Goal: Information Seeking & Learning: Learn about a topic

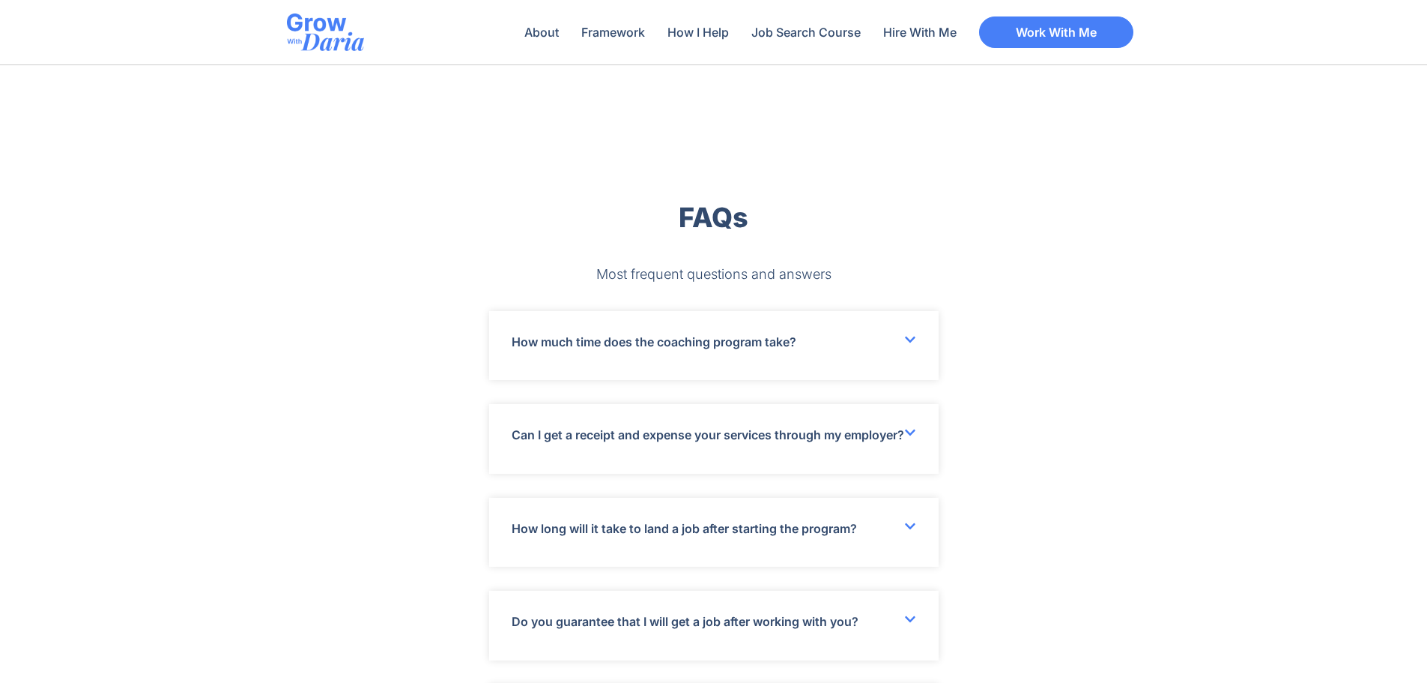
scroll to position [4121, 0]
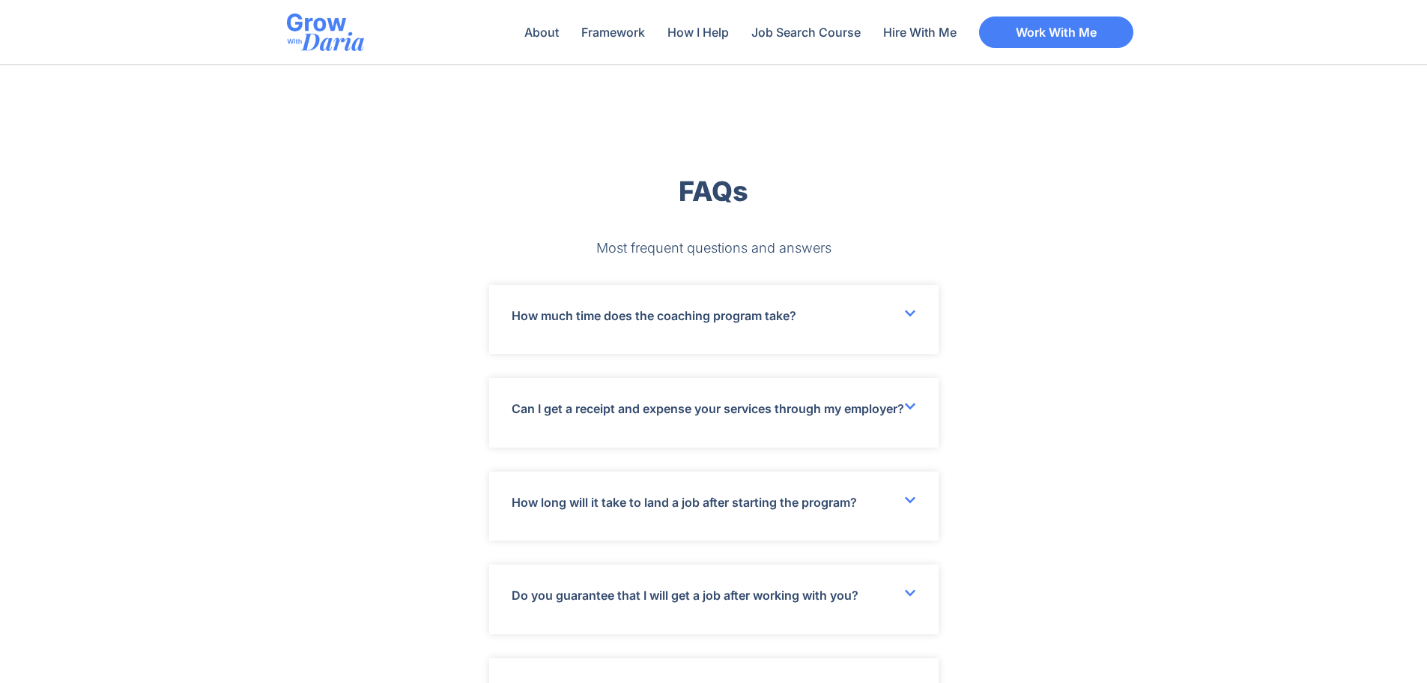
click at [912, 403] on icon at bounding box center [910, 406] width 12 height 12
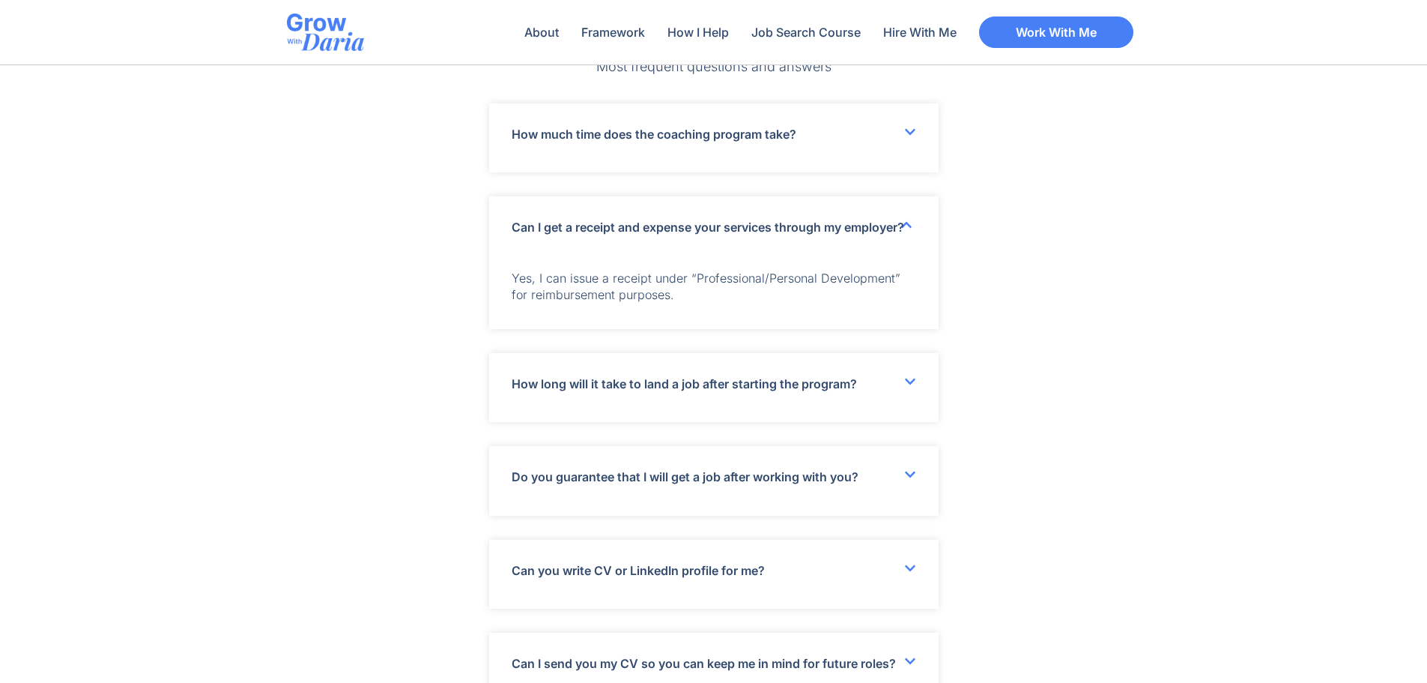
scroll to position [4346, 0]
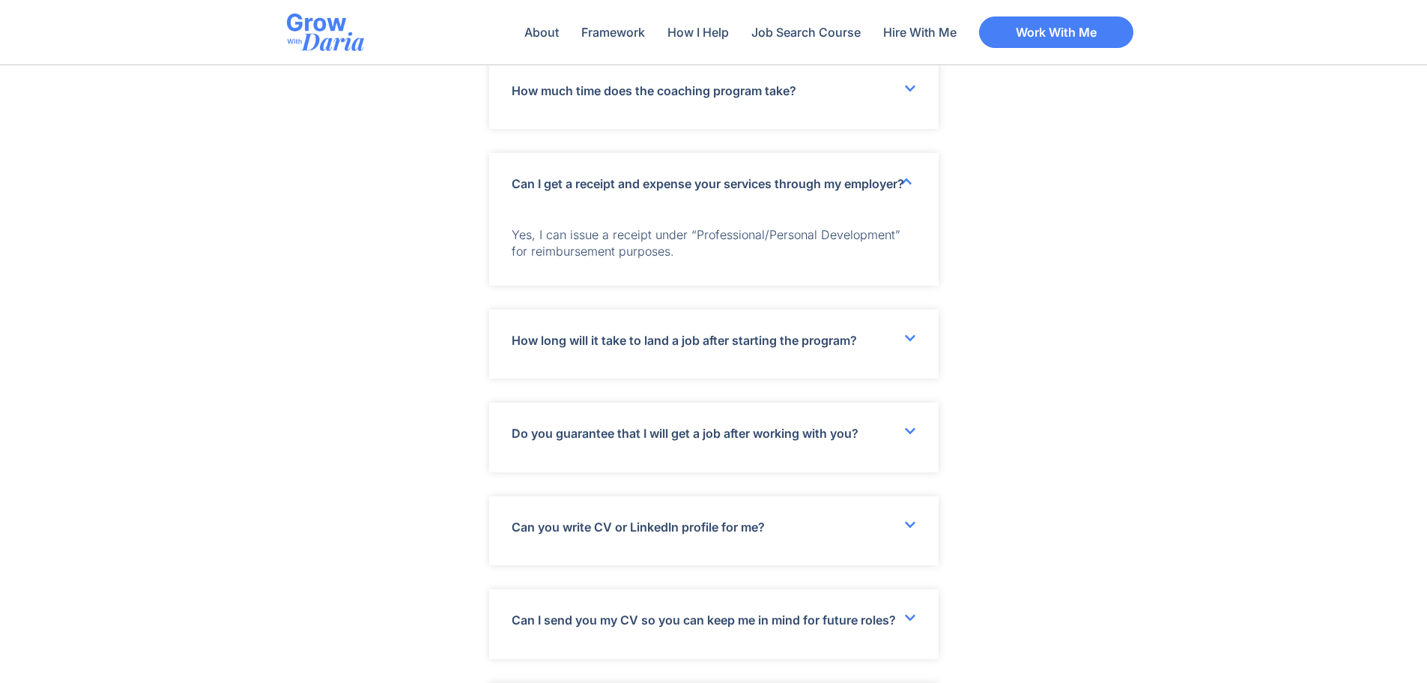
click at [907, 344] on icon at bounding box center [910, 338] width 12 height 12
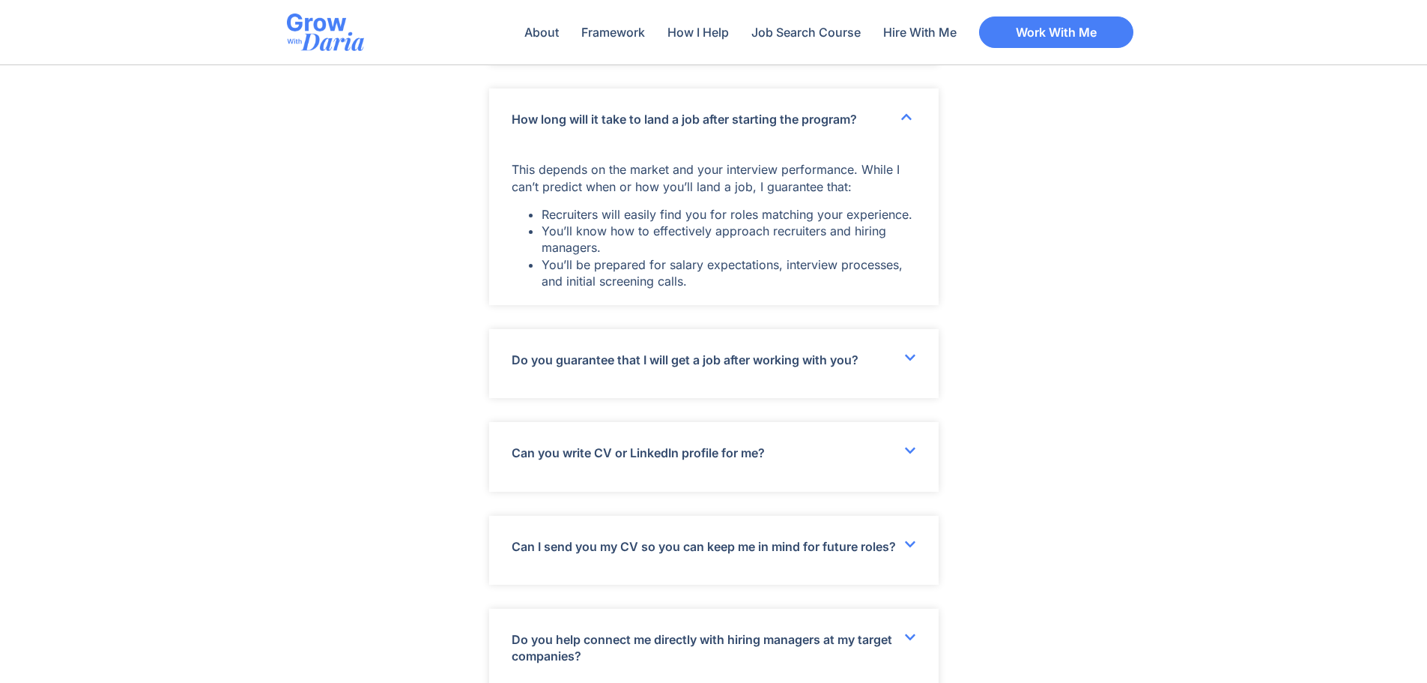
scroll to position [4571, 0]
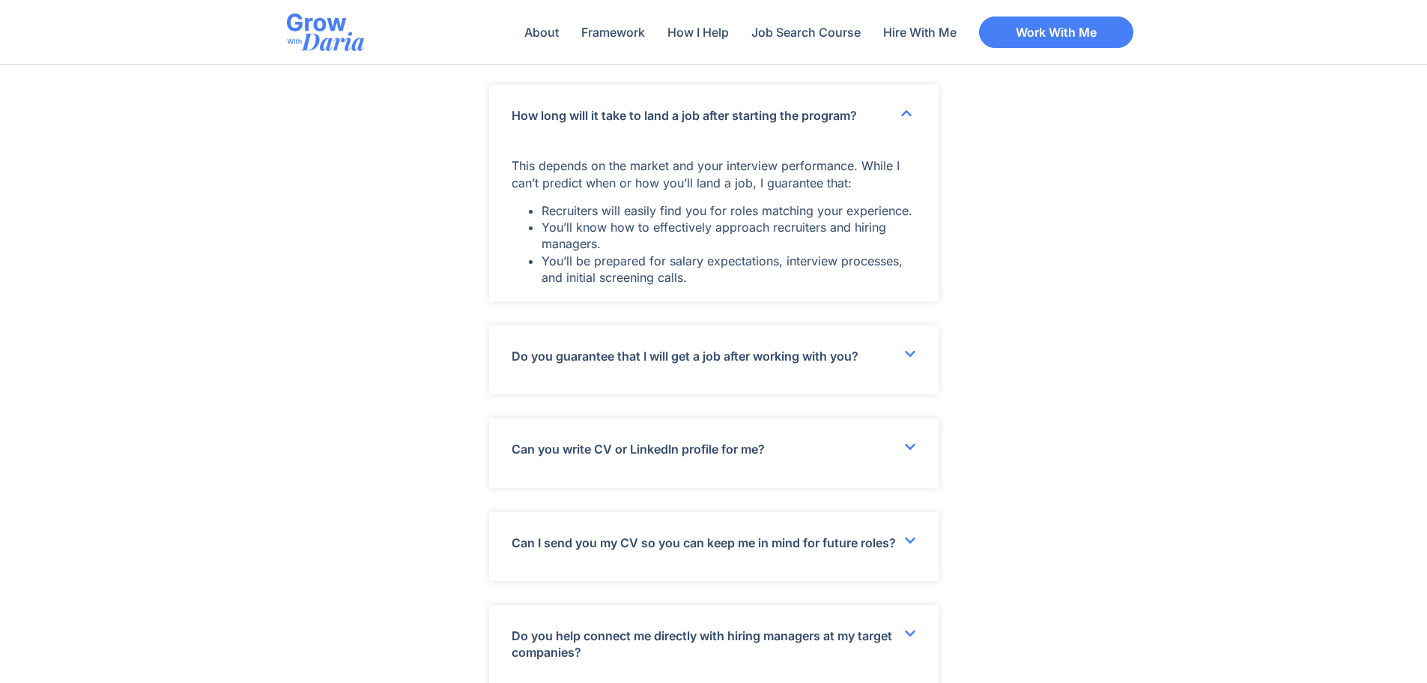
click at [916, 360] on icon at bounding box center [910, 354] width 12 height 12
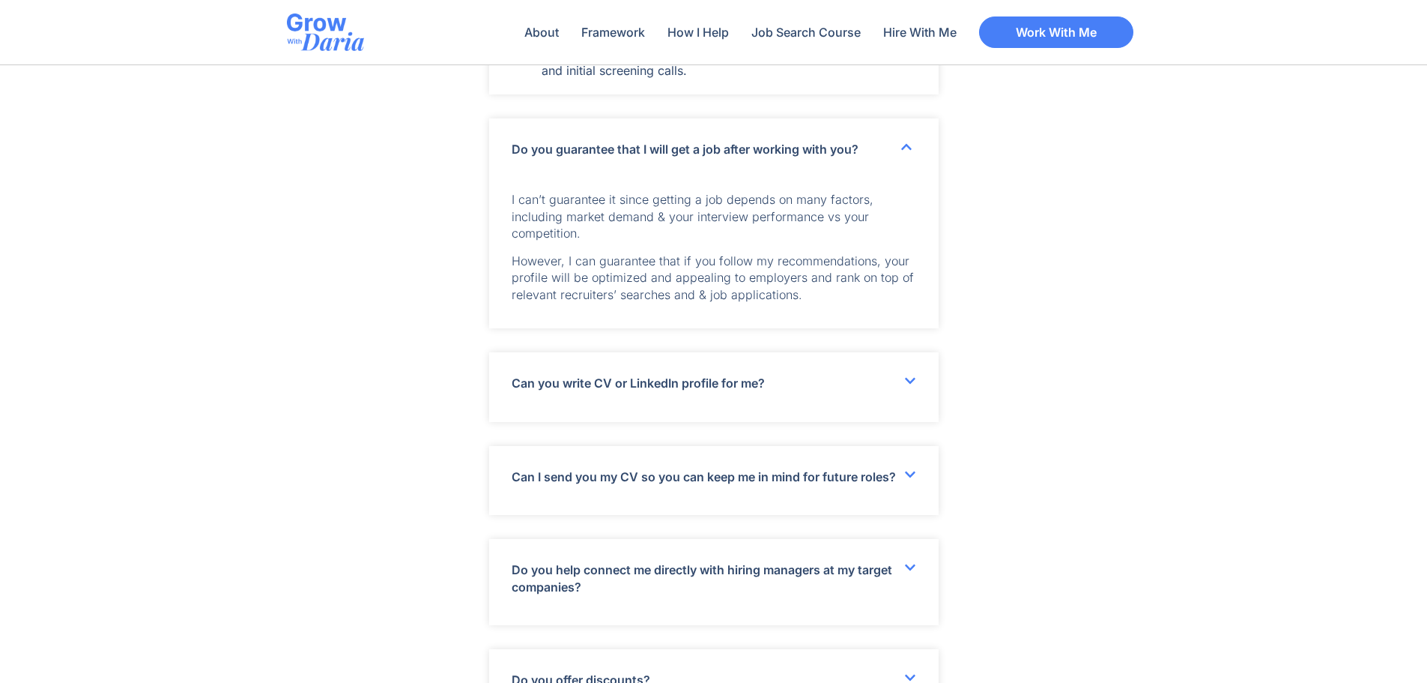
scroll to position [4795, 0]
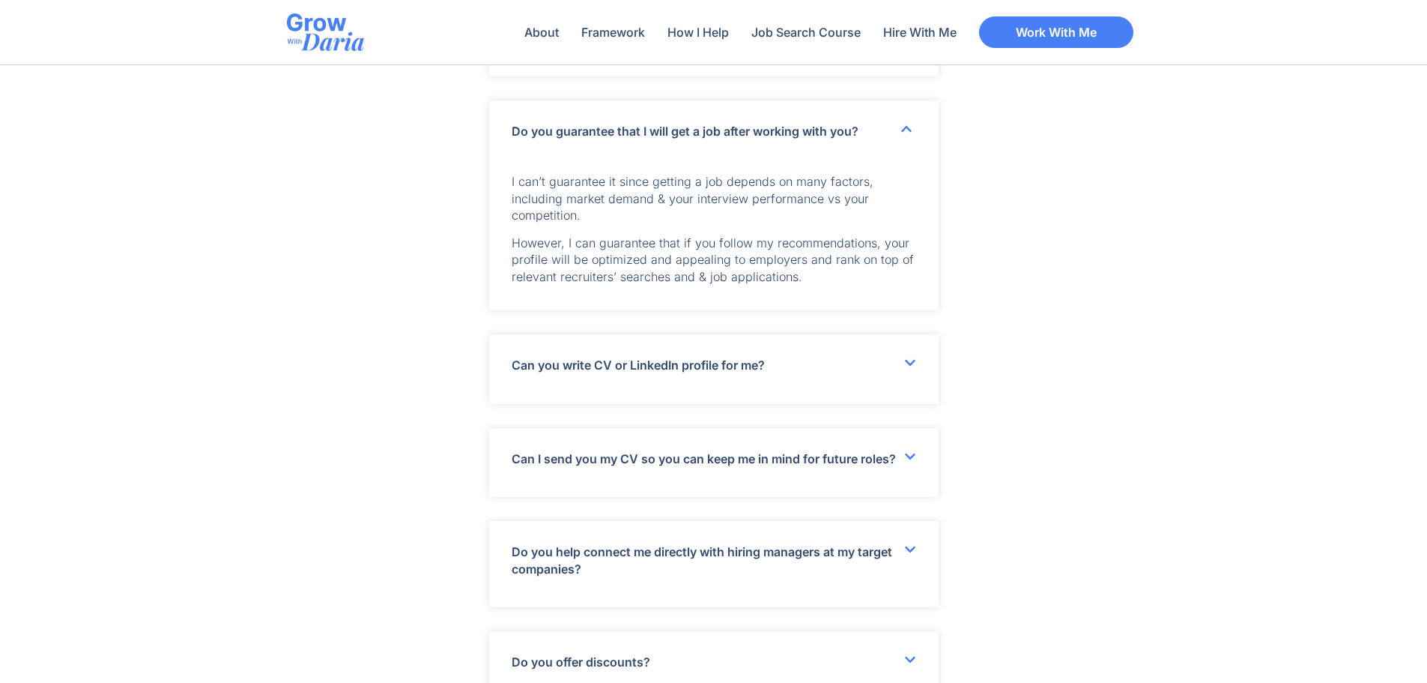
click at [919, 380] on div "Can you write CV or LinkedIn profile for me?" at bounding box center [714, 368] width 450 height 69
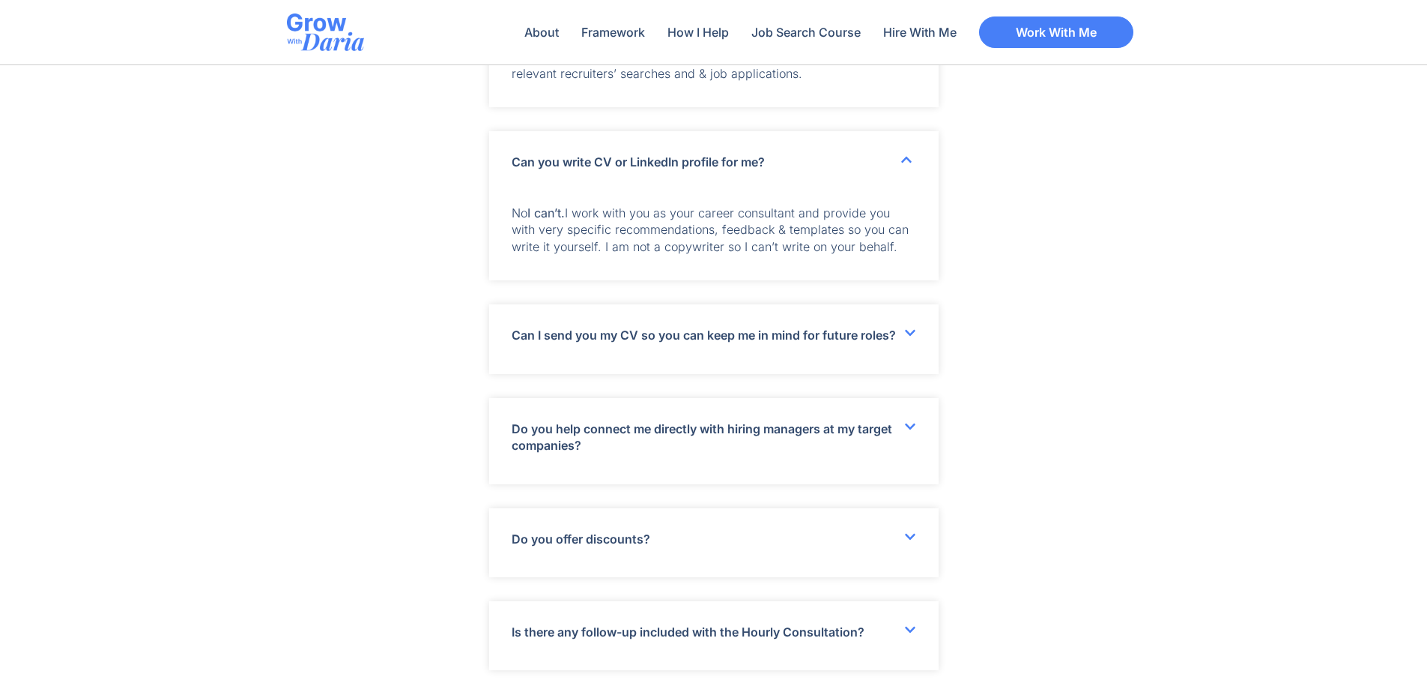
scroll to position [5020, 0]
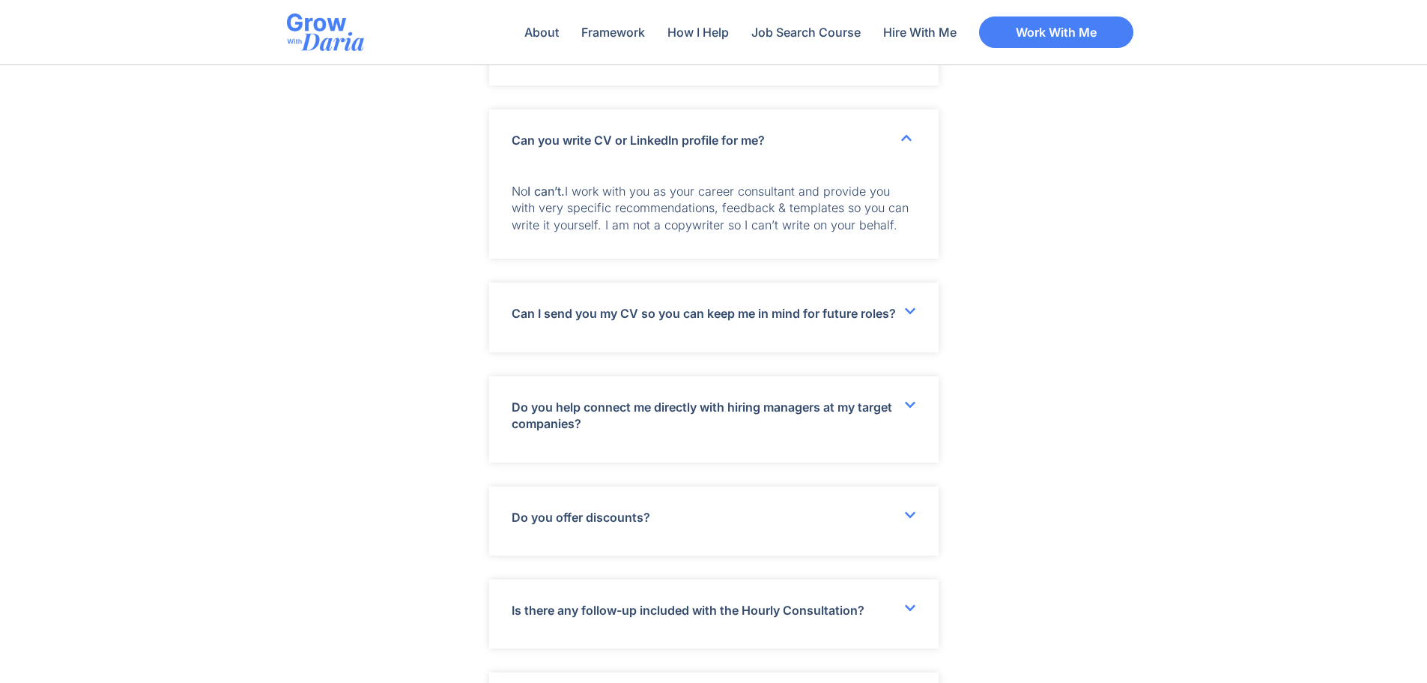
click at [907, 319] on span at bounding box center [910, 312] width 12 height 14
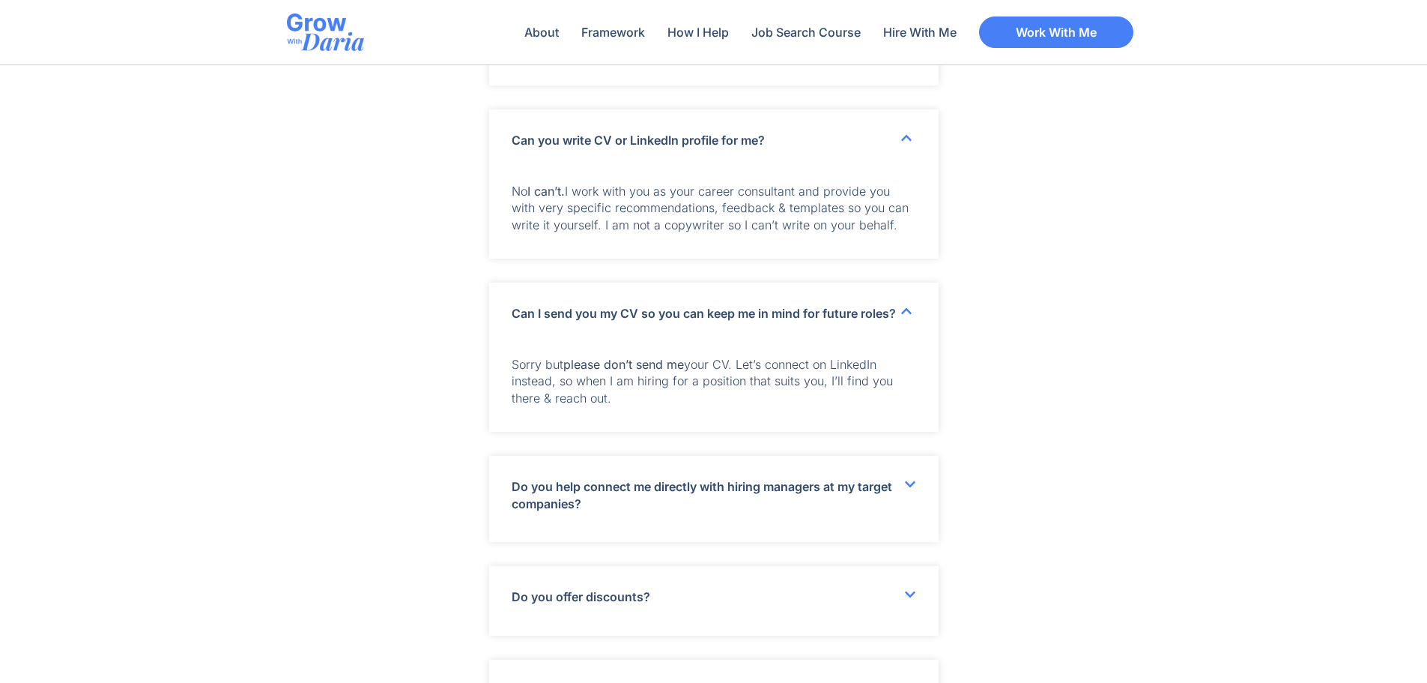
click at [914, 490] on icon at bounding box center [910, 484] width 12 height 12
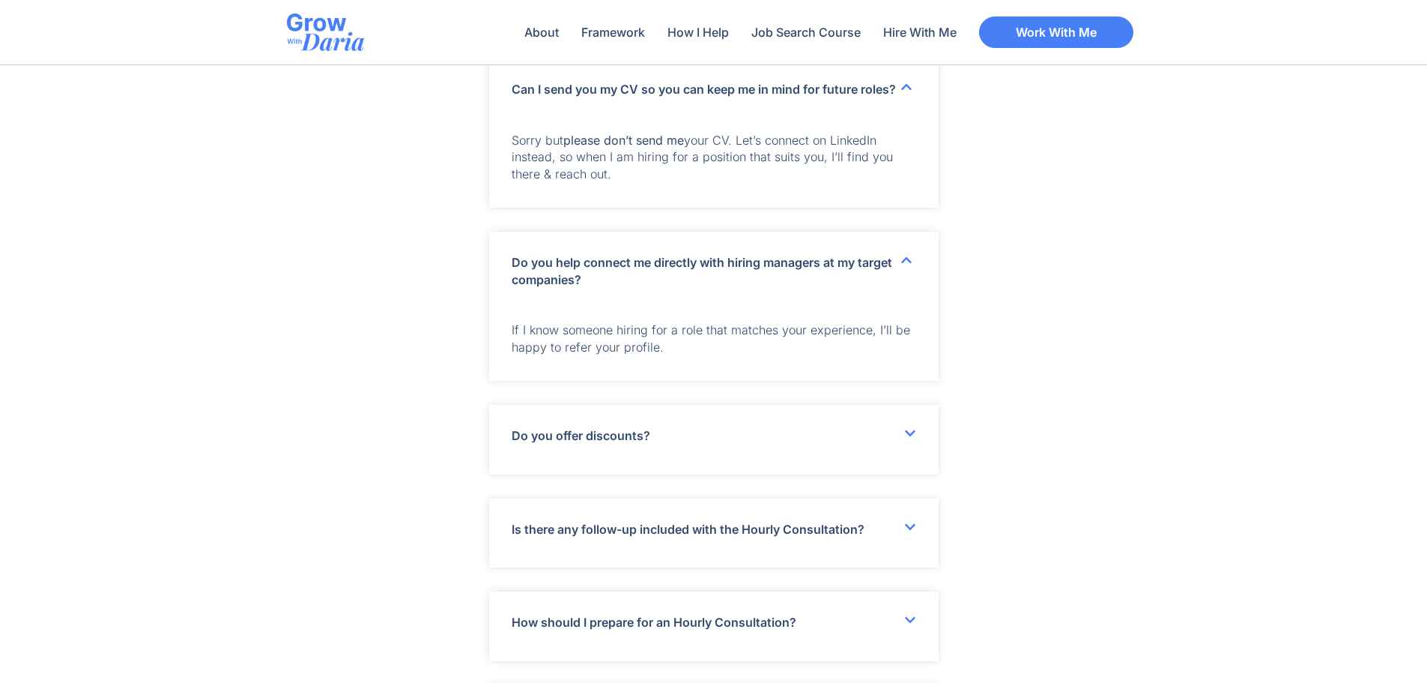
scroll to position [5245, 0]
click at [904, 438] on icon at bounding box center [910, 432] width 12 height 12
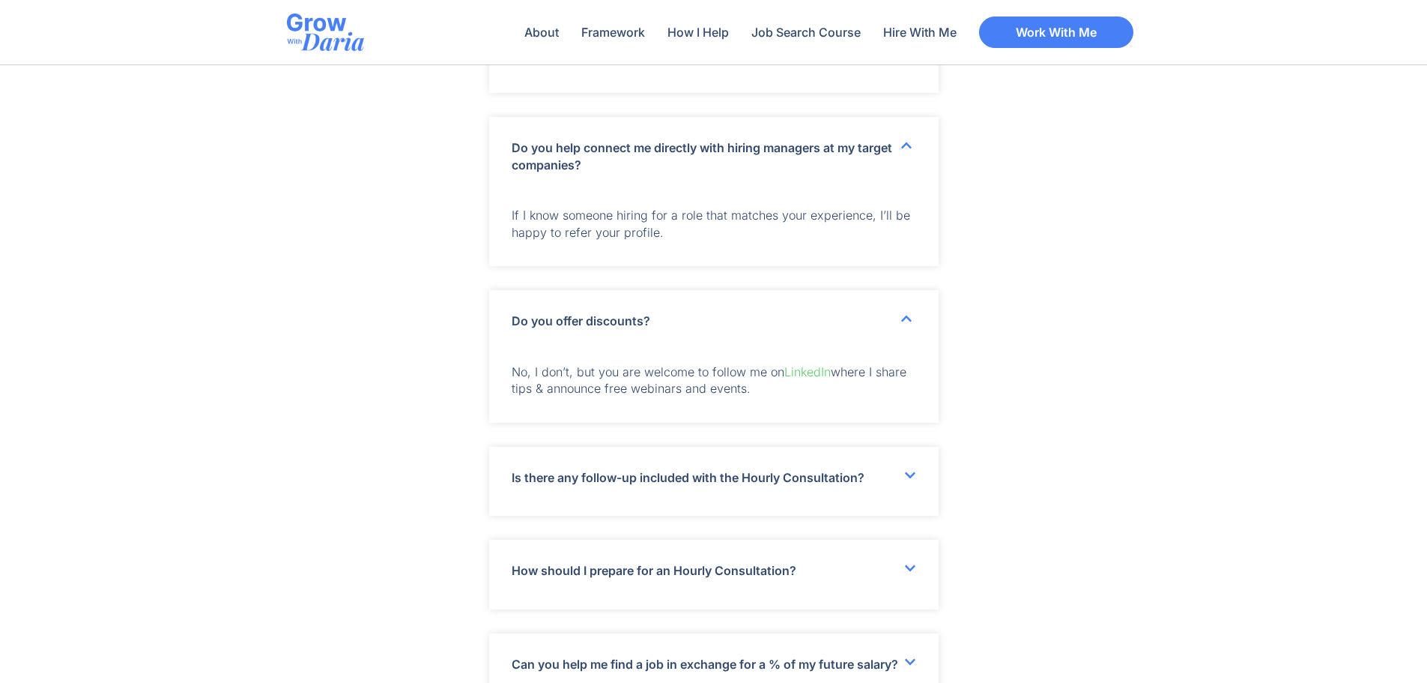
scroll to position [5470, 0]
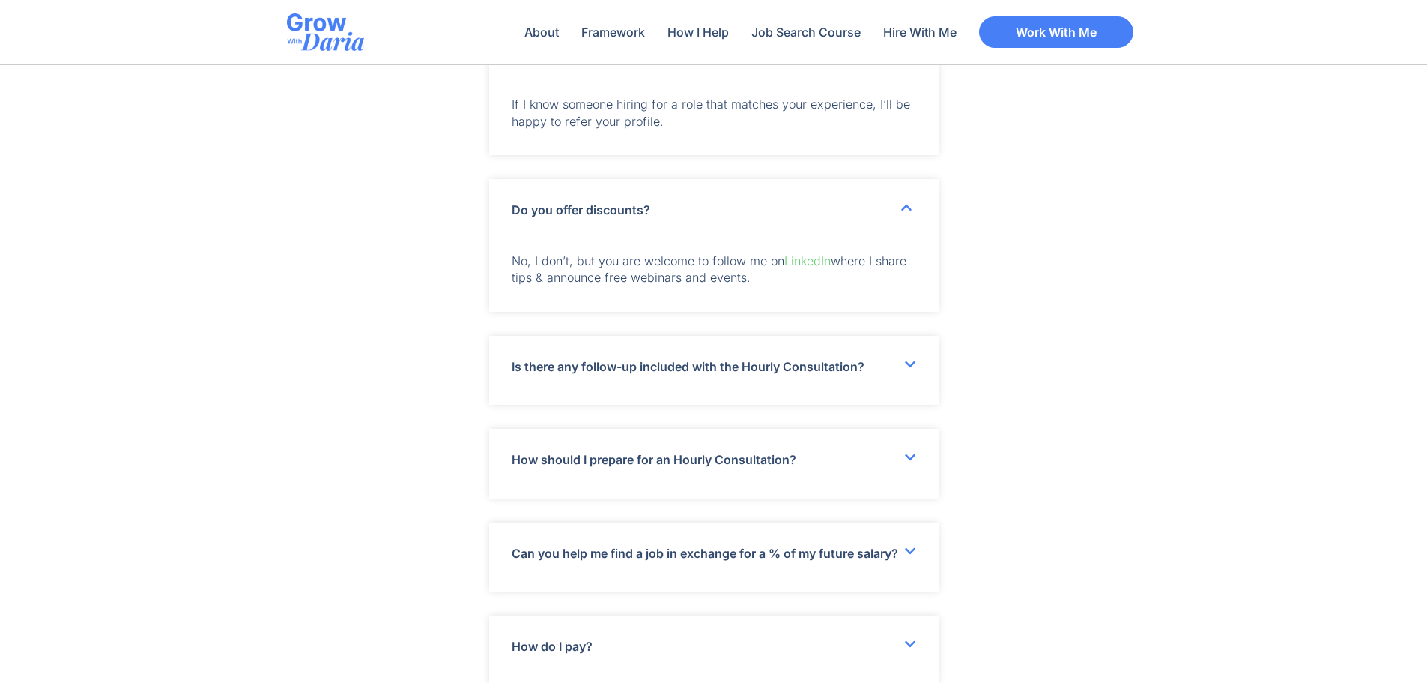
click at [907, 367] on icon at bounding box center [910, 364] width 10 height 6
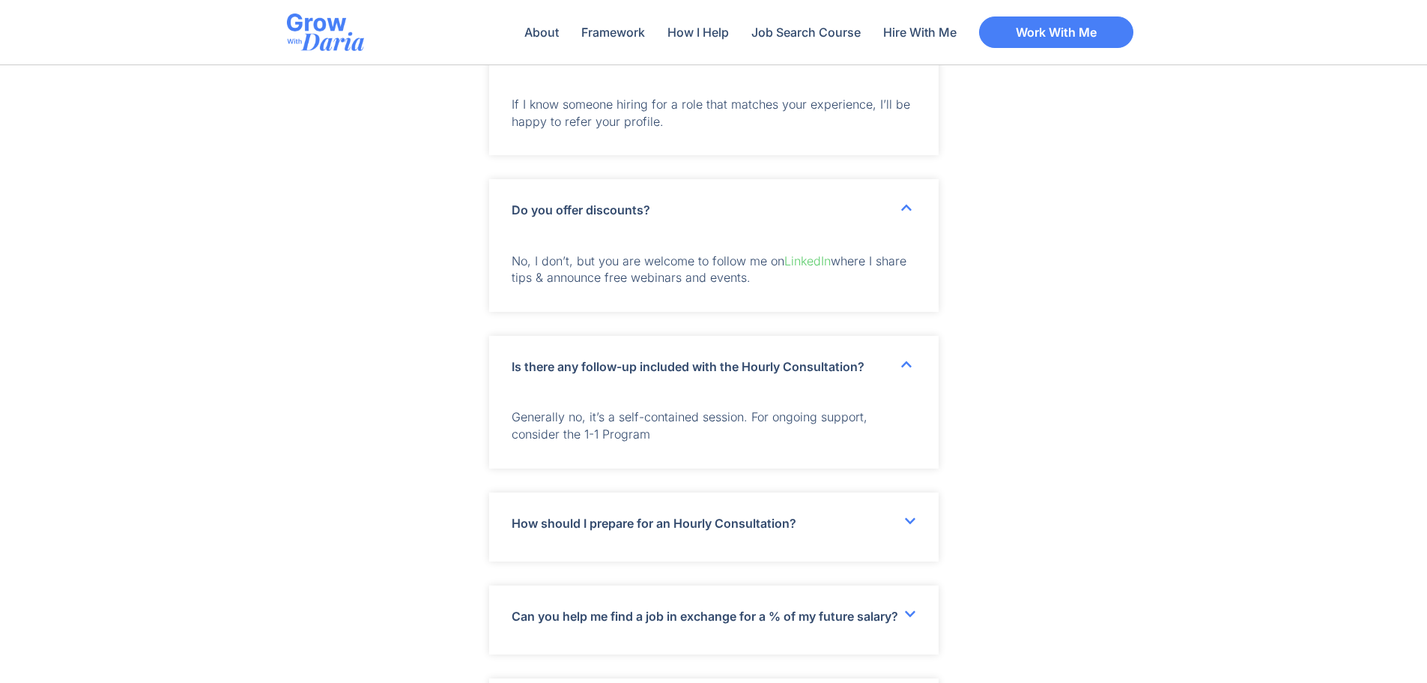
click at [891, 522] on div "How should I prepare for an Hourly Consultation?" at bounding box center [714, 526] width 450 height 69
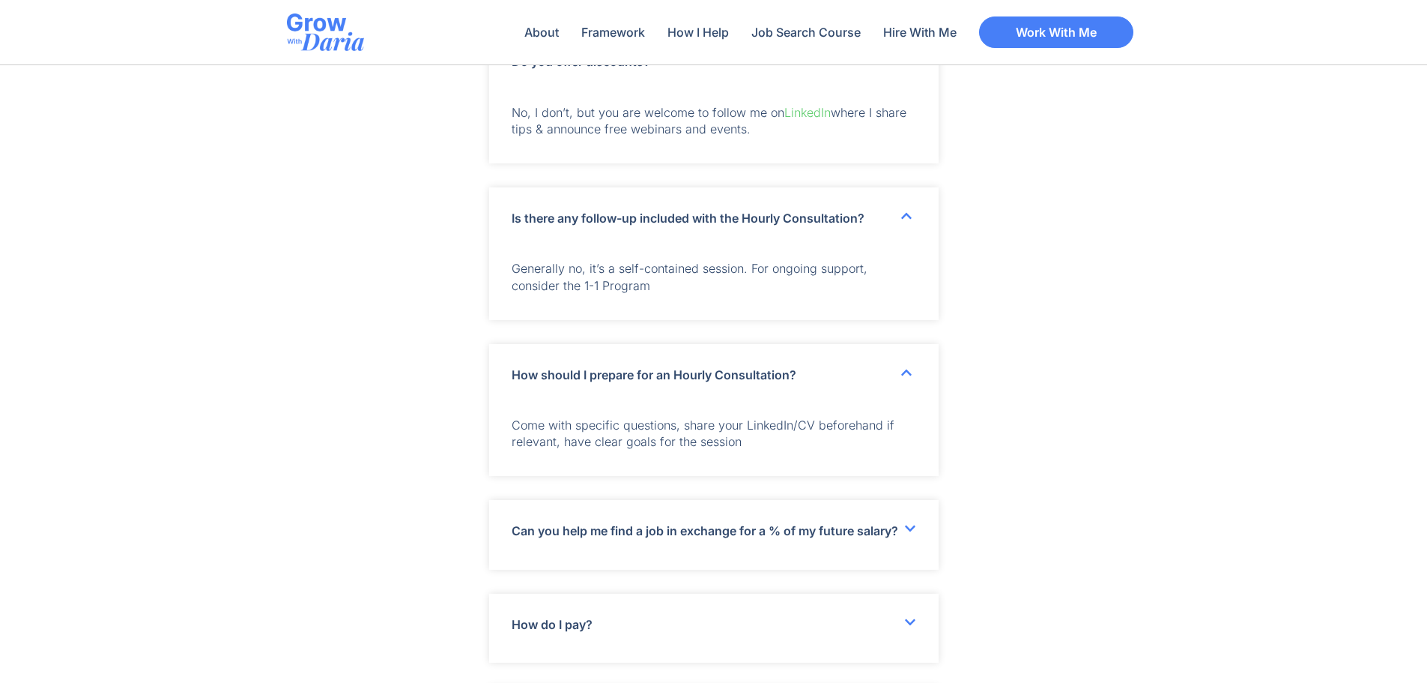
scroll to position [5620, 0]
click at [913, 533] on icon at bounding box center [910, 527] width 12 height 12
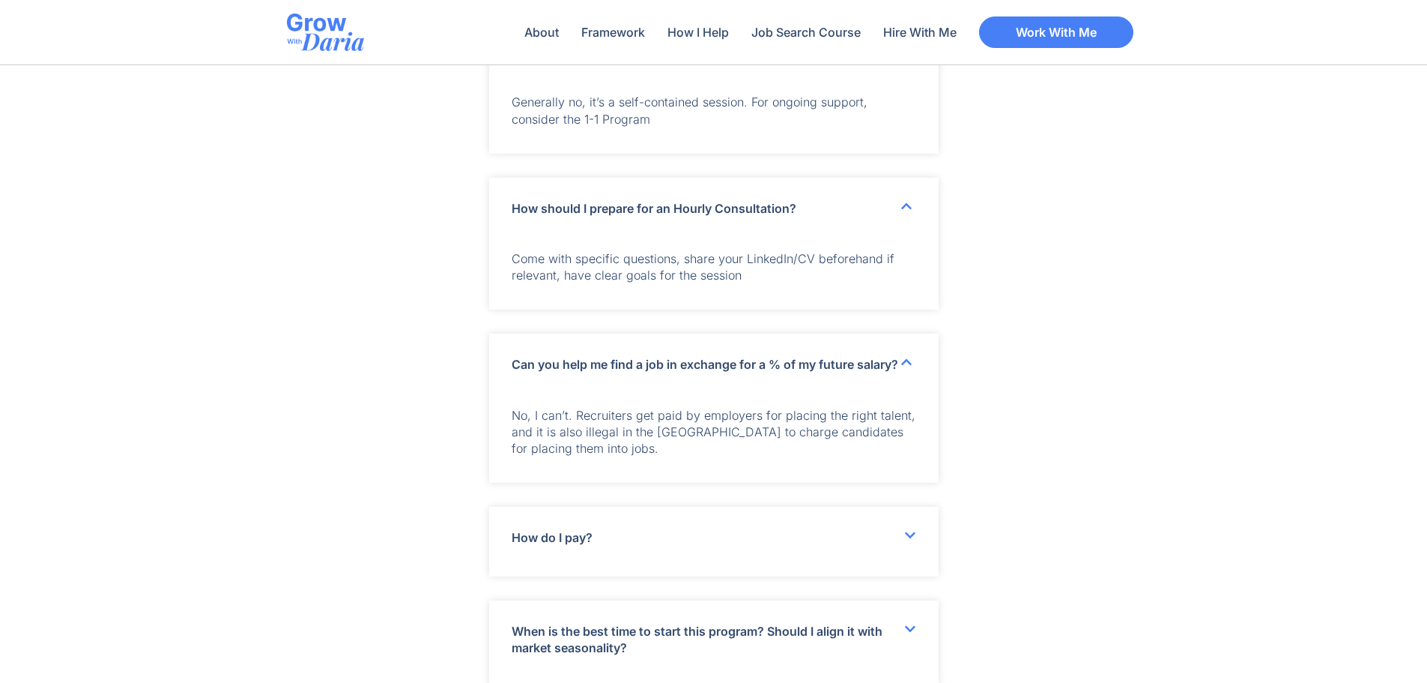
scroll to position [5919, 0]
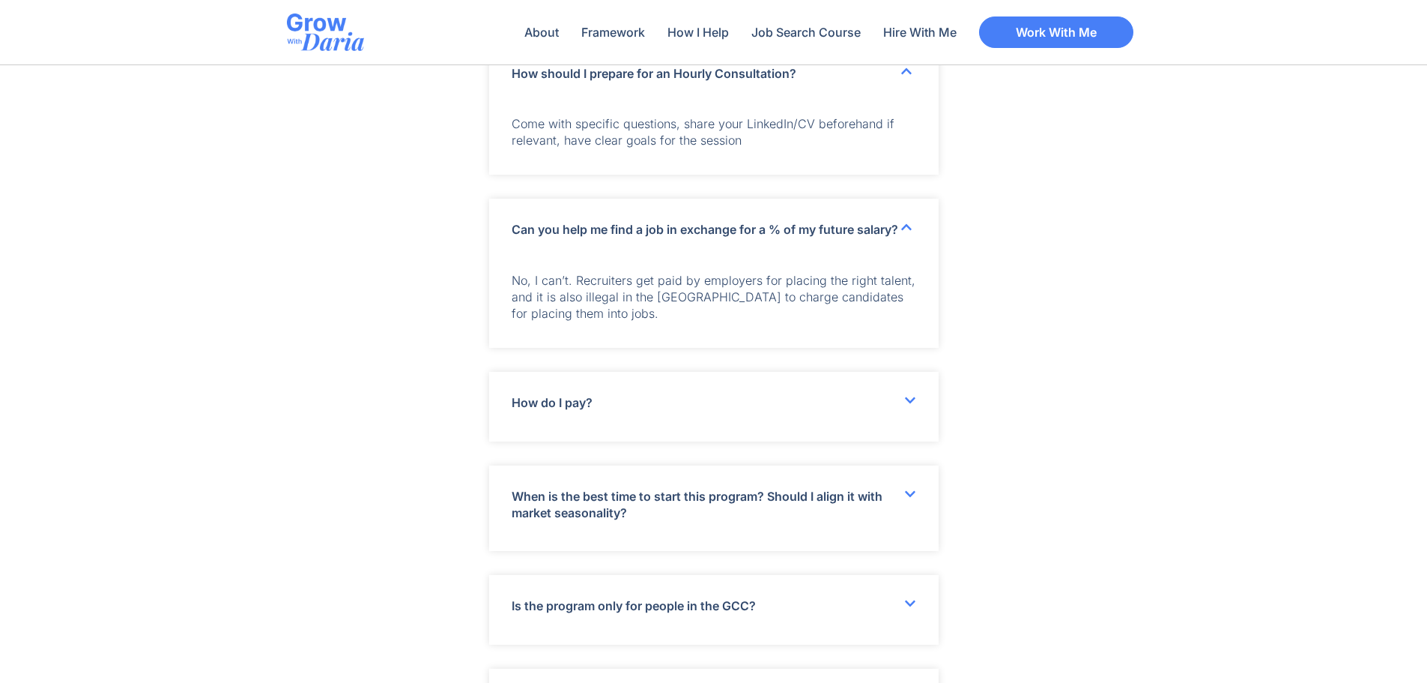
click at [919, 412] on div "How do I pay?" at bounding box center [714, 406] width 450 height 69
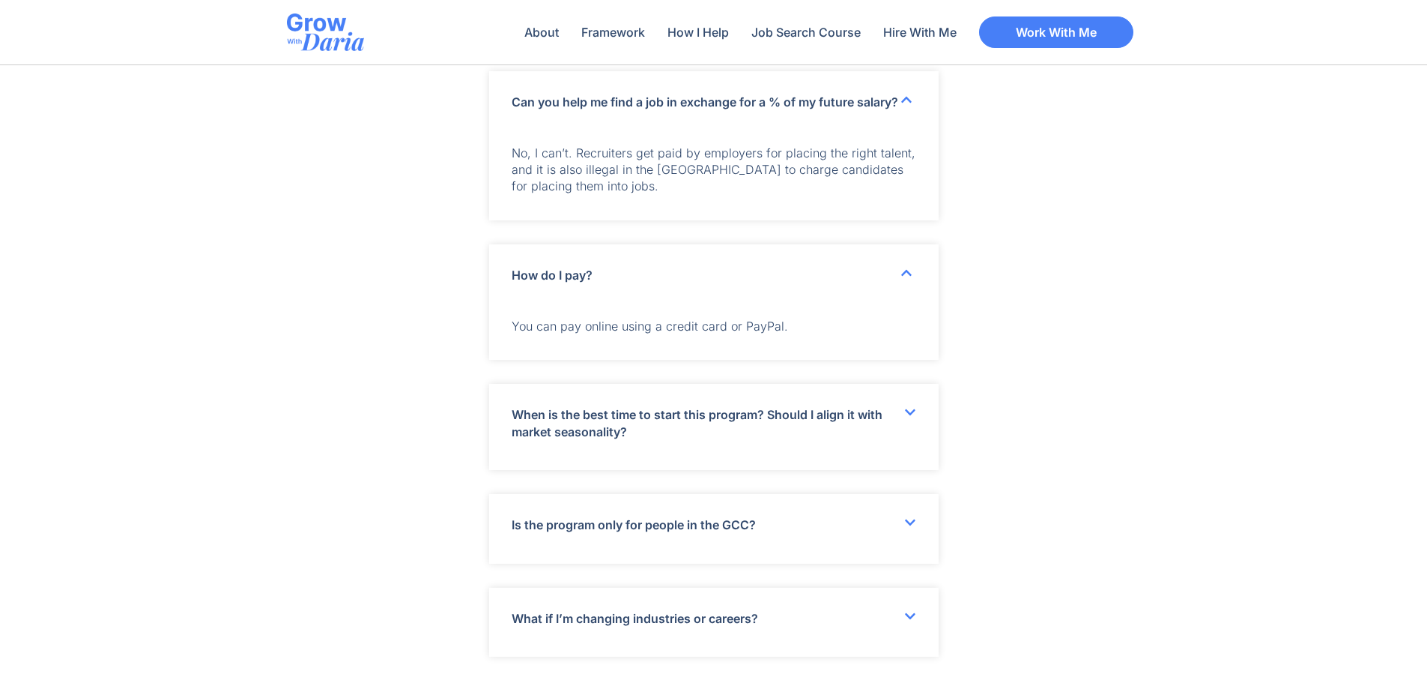
scroll to position [6069, 0]
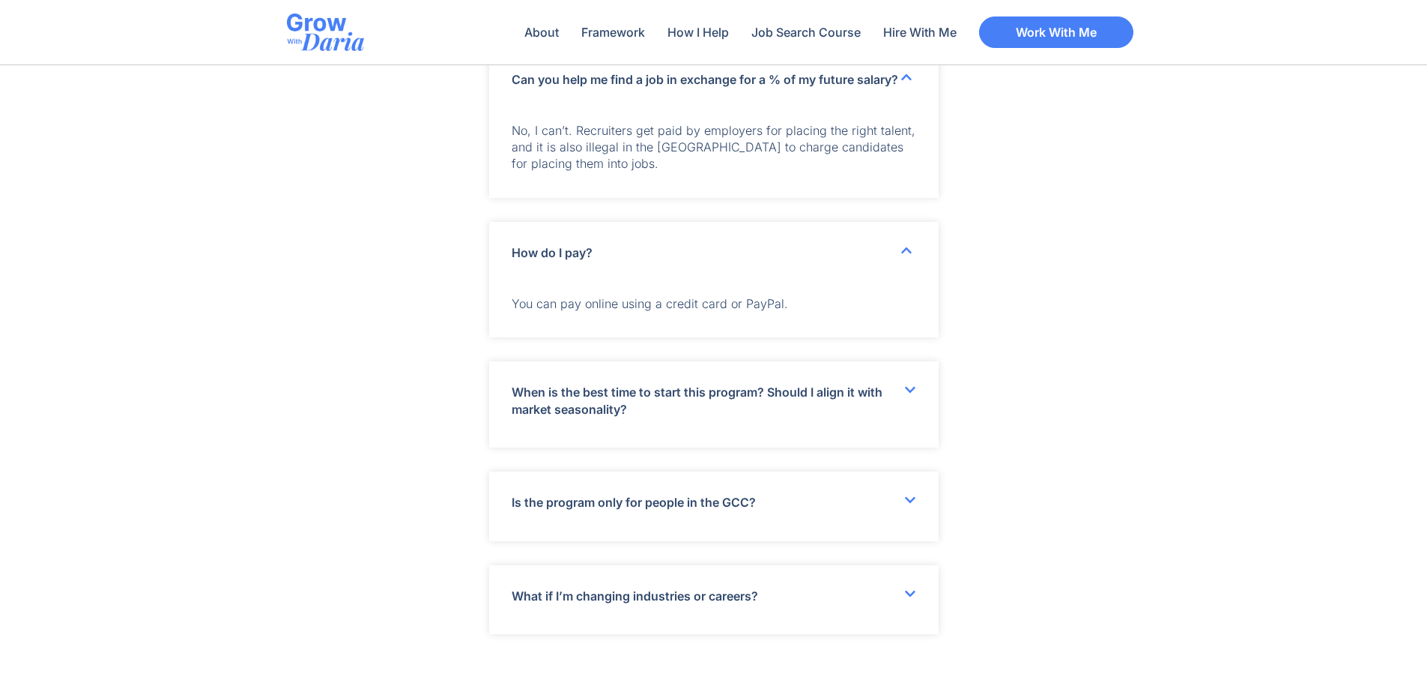
click at [912, 396] on icon at bounding box center [910, 390] width 12 height 12
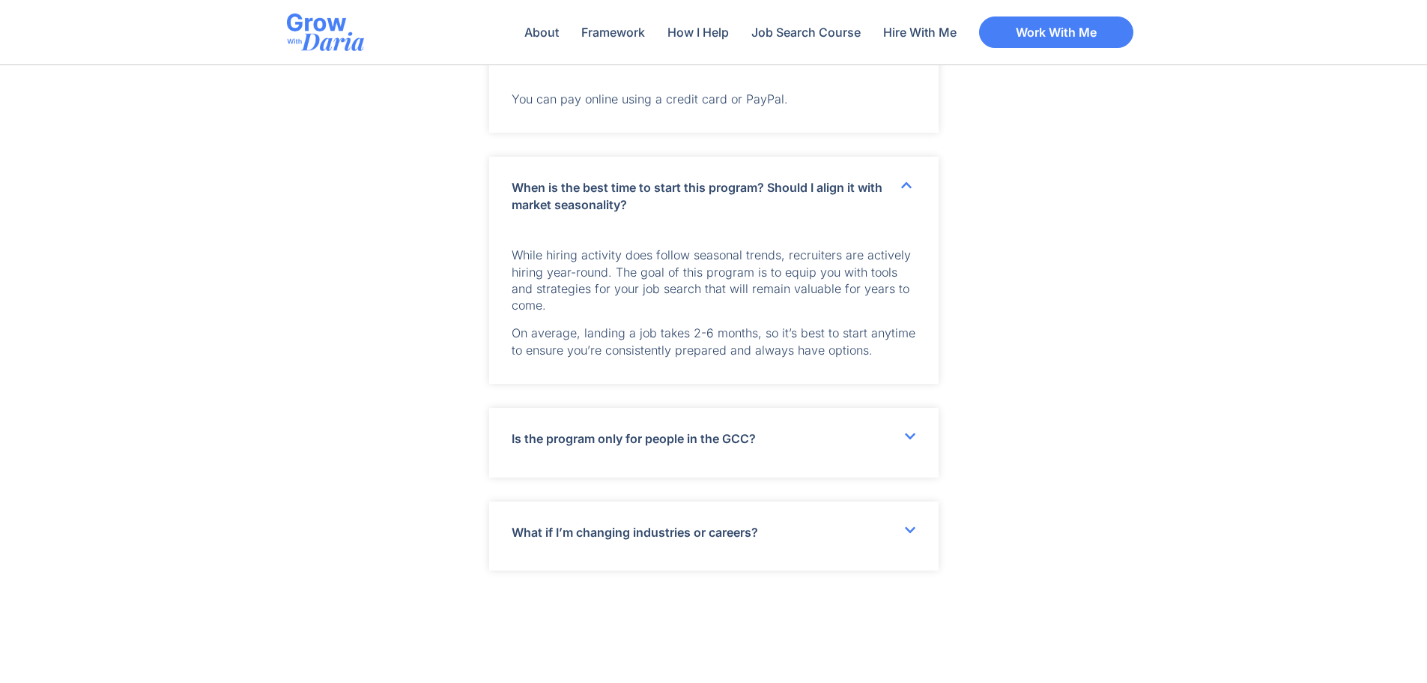
scroll to position [6294, 0]
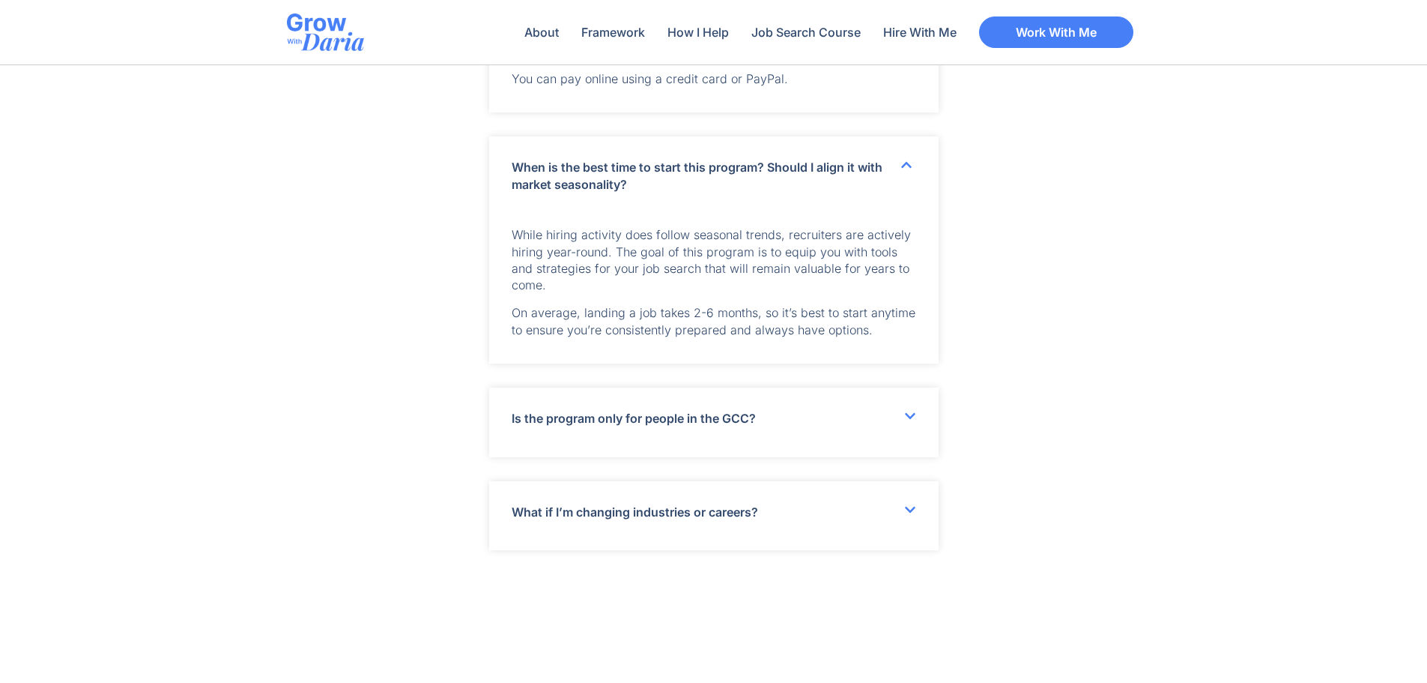
click at [913, 419] on icon at bounding box center [910, 416] width 10 height 6
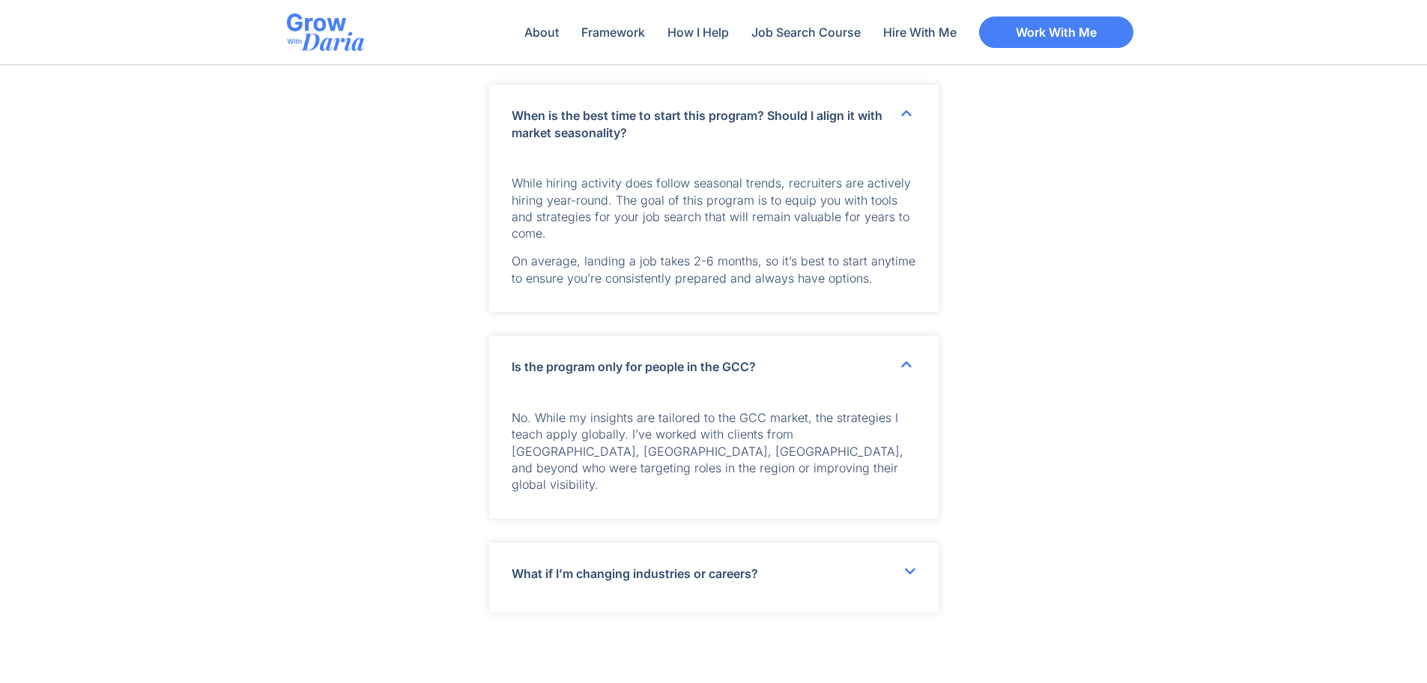
scroll to position [6519, 0]
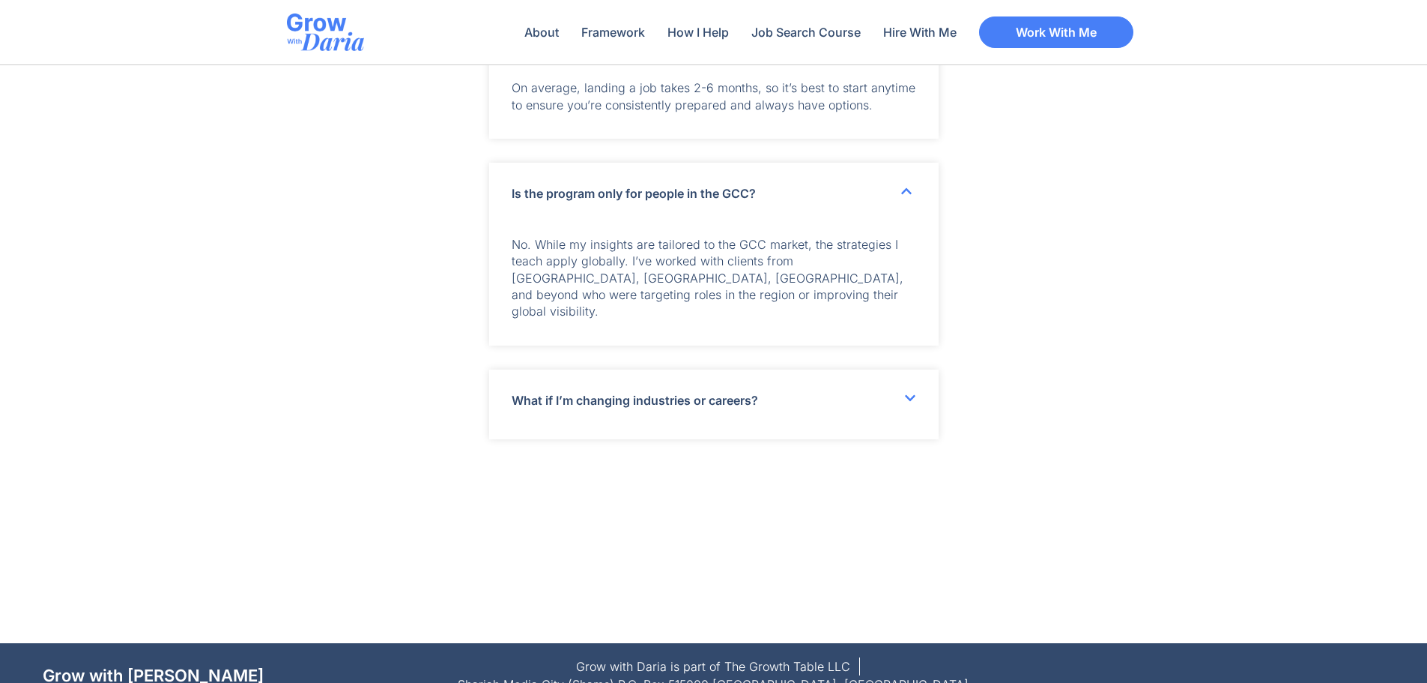
click at [900, 396] on div "What if I’m changing industries or careers?" at bounding box center [714, 403] width 450 height 69
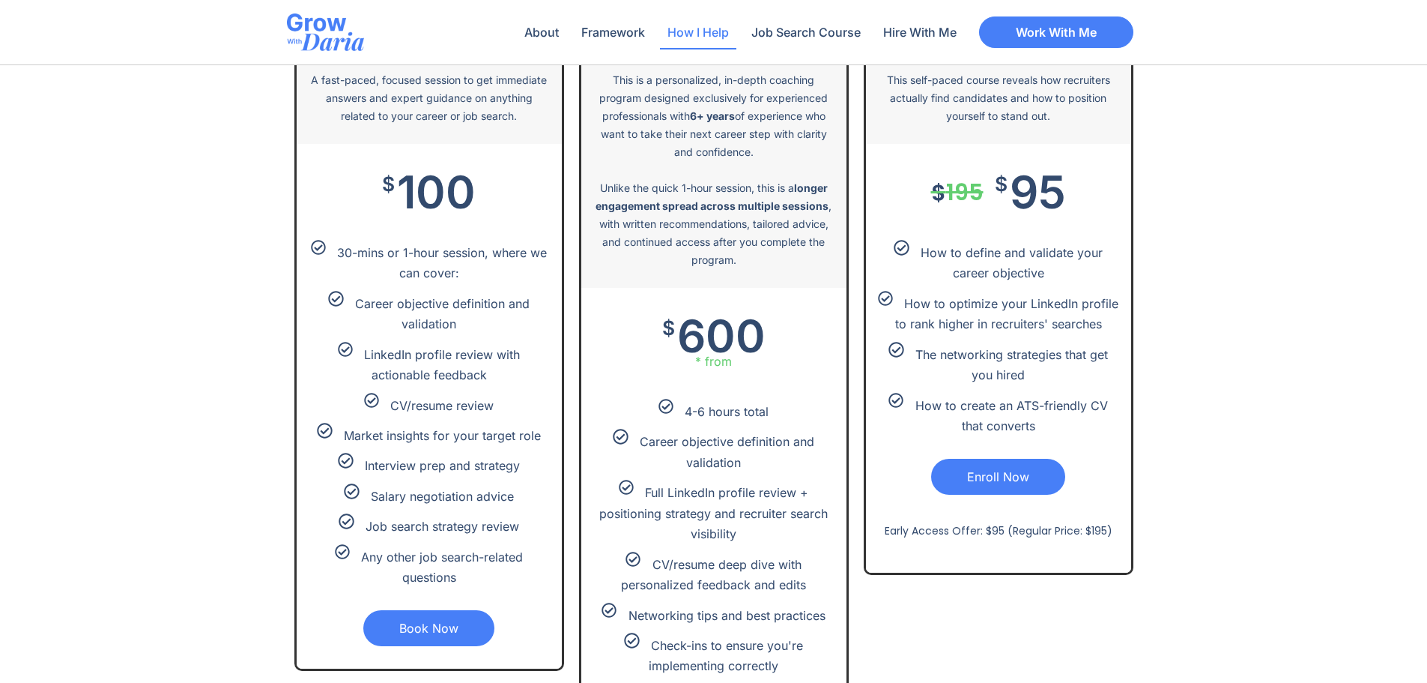
scroll to position [3147, 0]
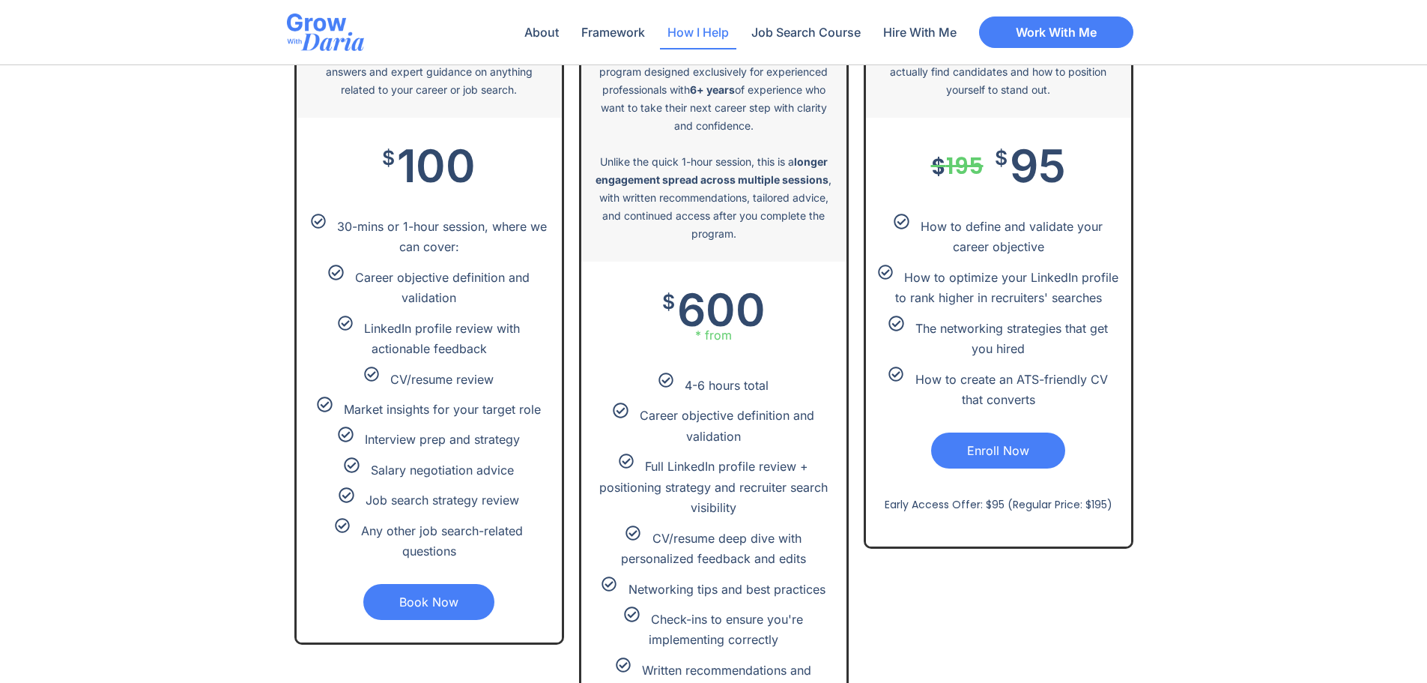
drag, startPoint x: 405, startPoint y: 495, endPoint x: 524, endPoint y: 495, distance: 118.4
click at [524, 495] on div "Job search strategy review" at bounding box center [429, 498] width 243 height 22
drag, startPoint x: 415, startPoint y: 163, endPoint x: 398, endPoint y: 163, distance: 17.2
click at [398, 163] on span "100" at bounding box center [436, 166] width 79 height 36
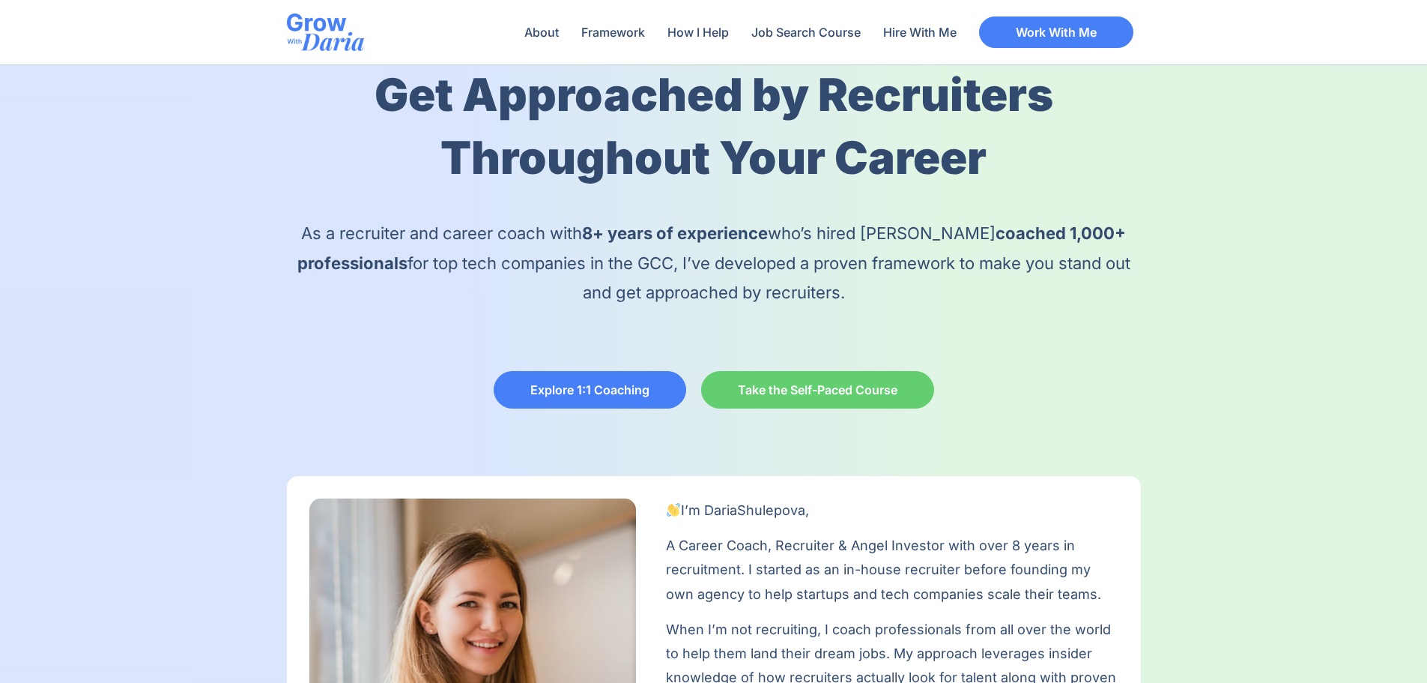
scroll to position [0, 0]
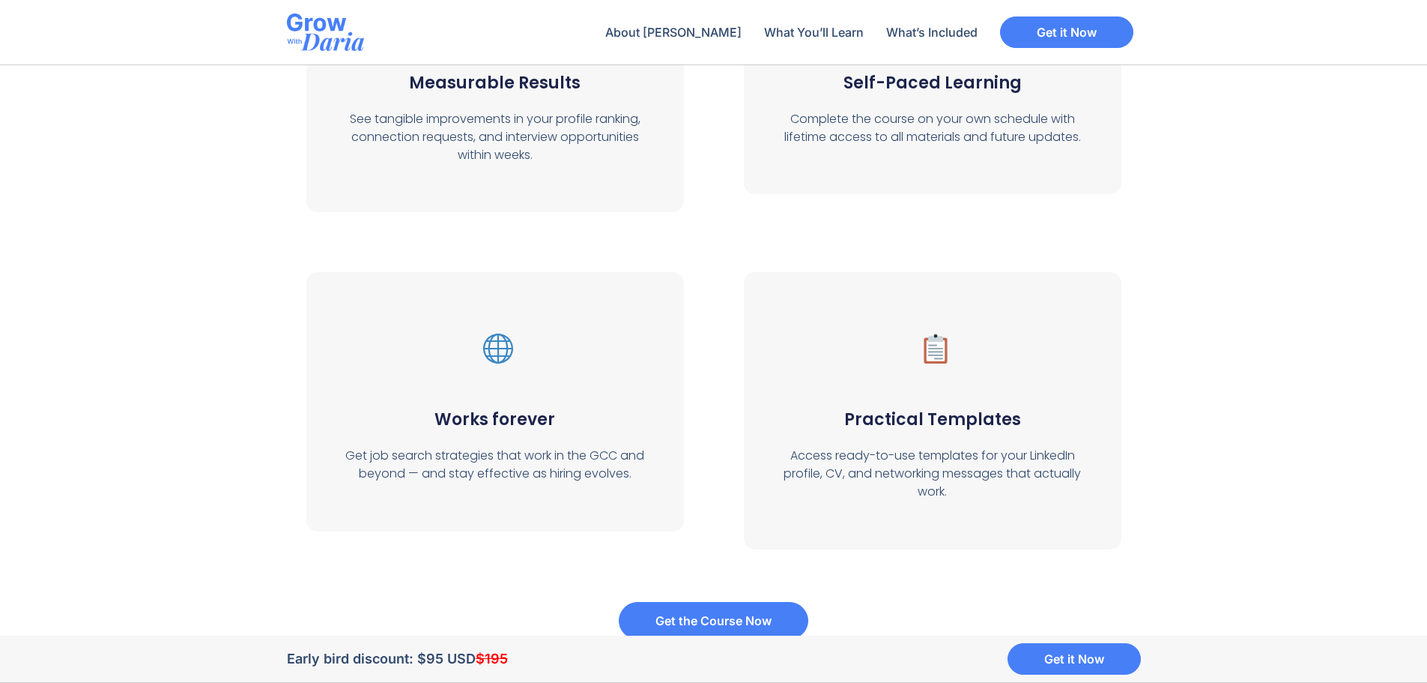
scroll to position [5603, 0]
